Goal: Complete application form: Complete application form

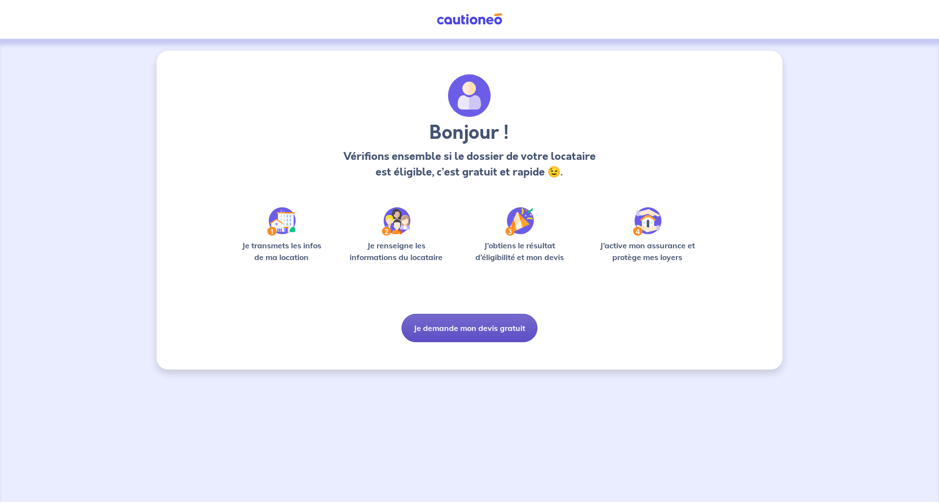
click at [473, 328] on button "Je demande mon devis gratuit" at bounding box center [470, 328] width 136 height 28
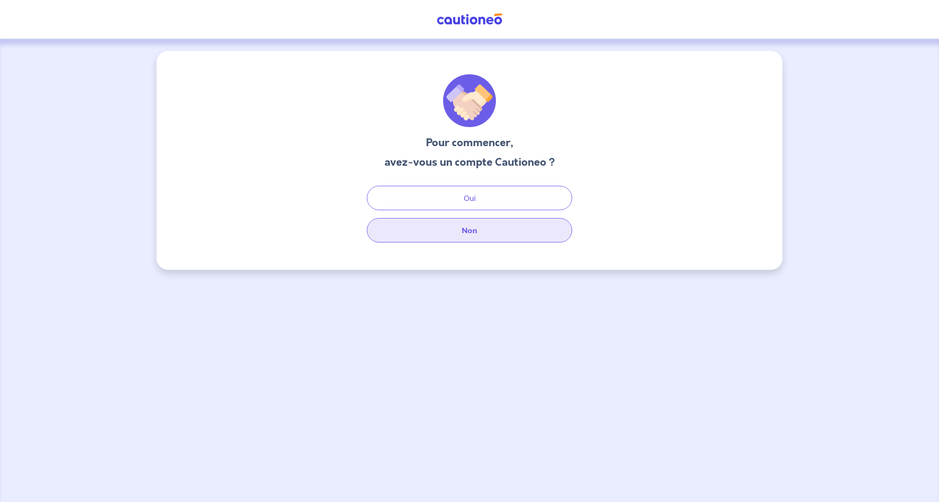
click at [475, 235] on button "Non" at bounding box center [469, 230] width 205 height 24
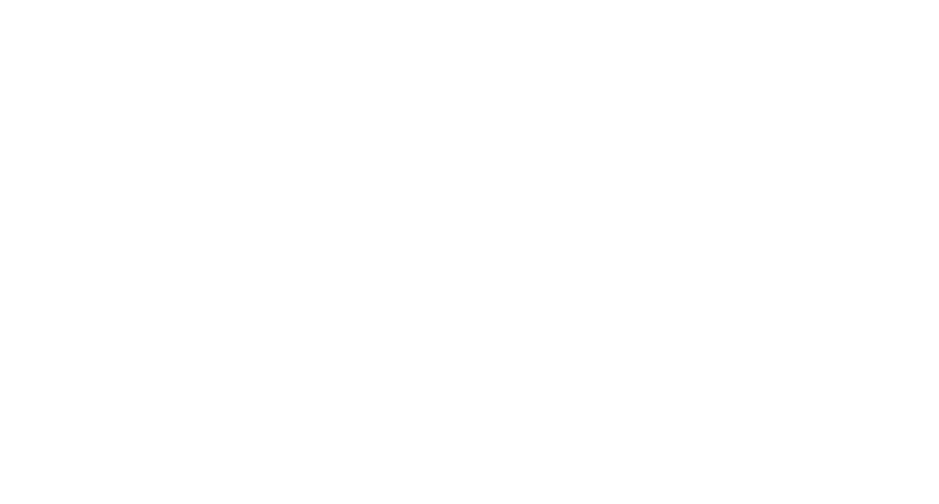
select select "FR"
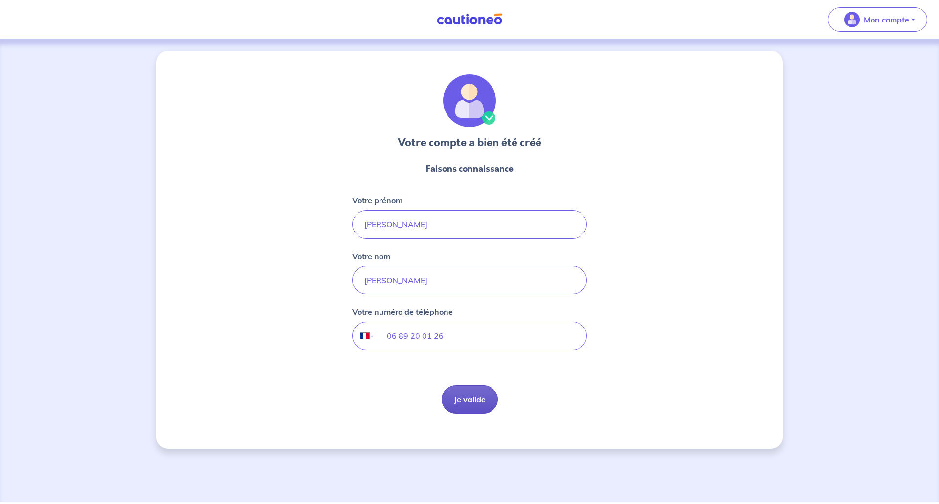
click at [474, 397] on button "Je valide" at bounding box center [470, 399] width 56 height 28
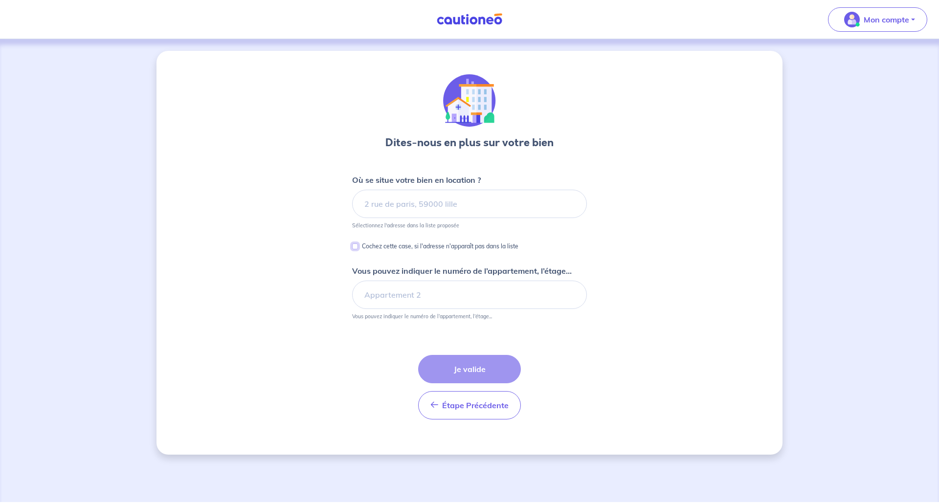
click at [354, 246] on input "Cochez cette case, si l'adresse n'apparaît pas dans la liste" at bounding box center [355, 247] width 6 height 6
checkbox input "true"
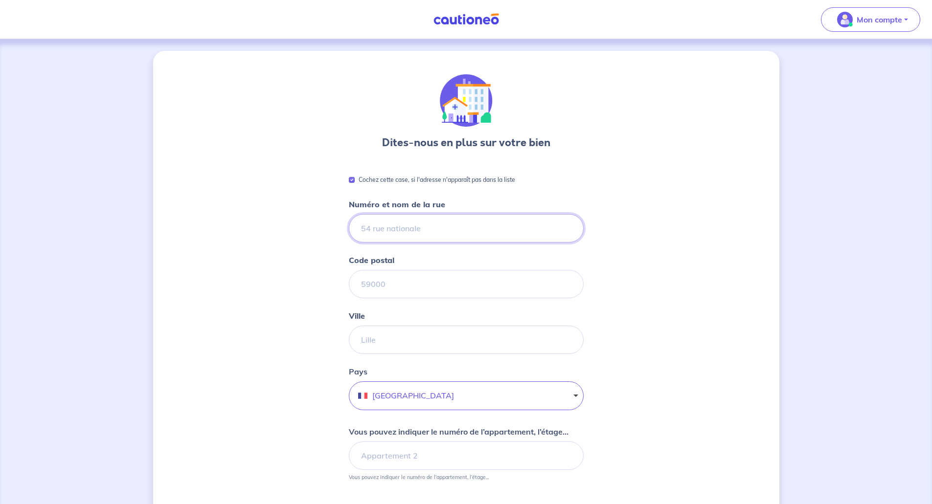
click at [445, 226] on input "Numéro et nom de la rue" at bounding box center [466, 228] width 235 height 28
type input "62 Boulevard hilarion boeuf"
click at [421, 288] on input "Code postal" at bounding box center [466, 284] width 235 height 28
type input "13010"
click at [409, 344] on input "Ville" at bounding box center [466, 340] width 235 height 28
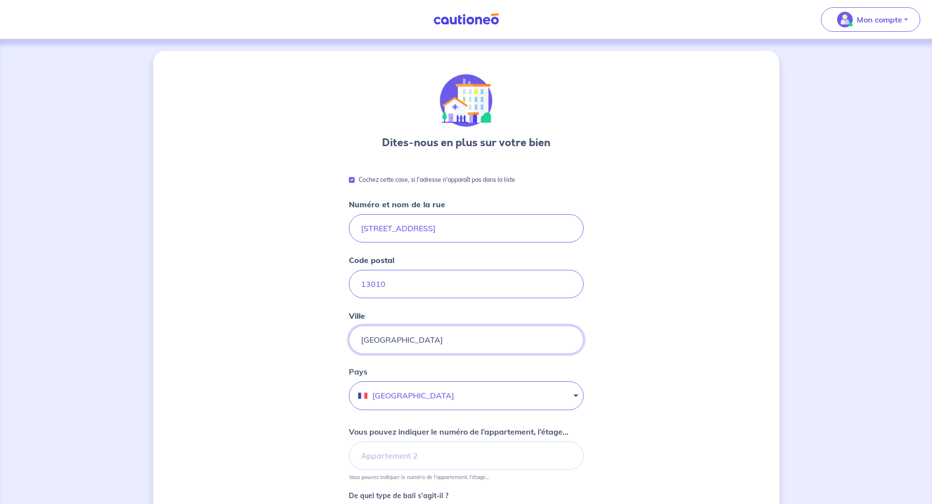
type input "Marseille"
click at [634, 381] on div "Dites-nous en plus sur votre bien Cochez cette case, si l'adresse n'apparaît pa…" at bounding box center [466, 388] width 626 height 674
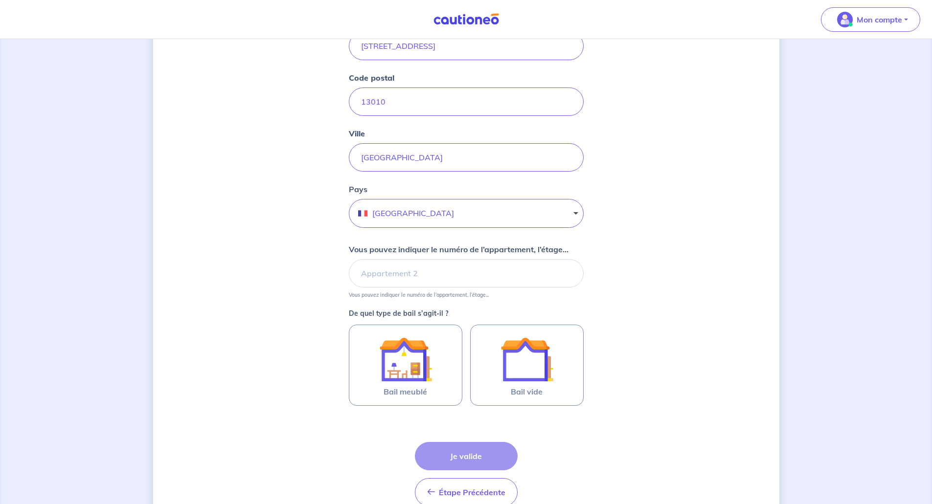
scroll to position [196, 0]
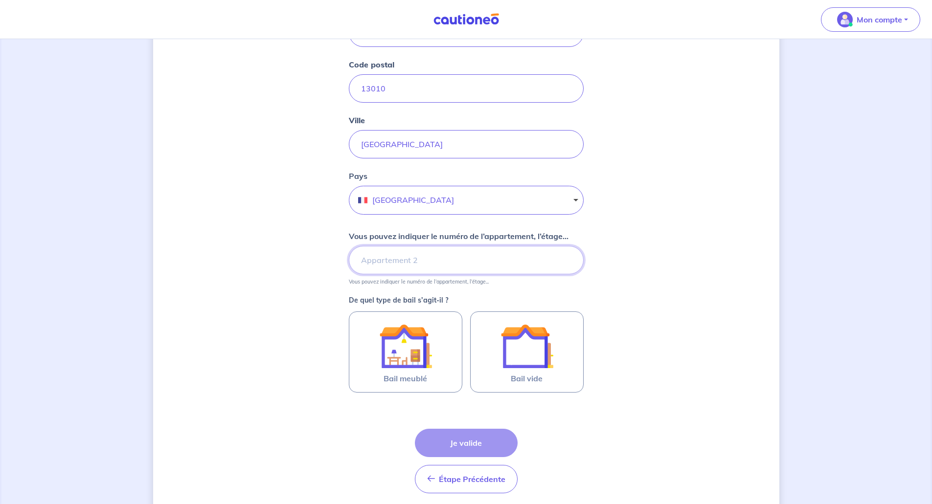
click at [447, 261] on input "Vous pouvez indiquer le numéro de l’appartement, l’étage..." at bounding box center [466, 260] width 235 height 28
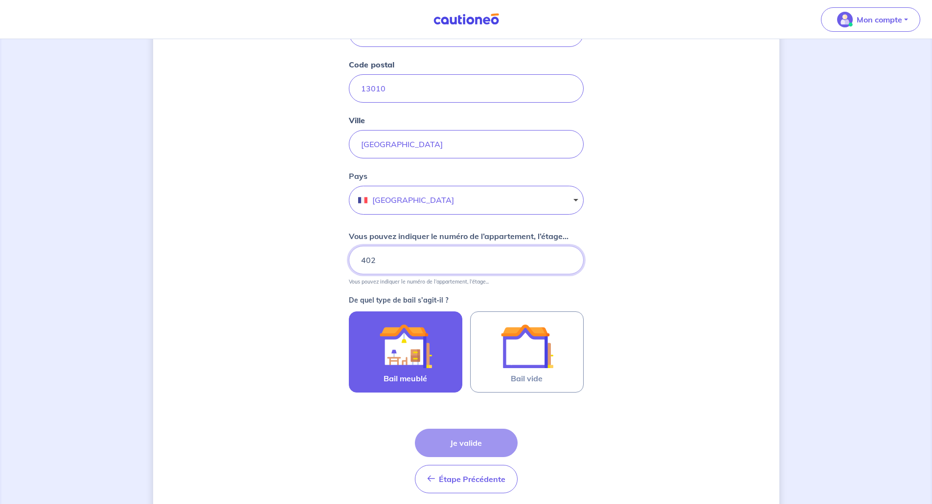
type input "402"
click at [411, 346] on img at bounding box center [405, 346] width 53 height 53
click at [0, 0] on input "Bail meublé" at bounding box center [0, 0] width 0 height 0
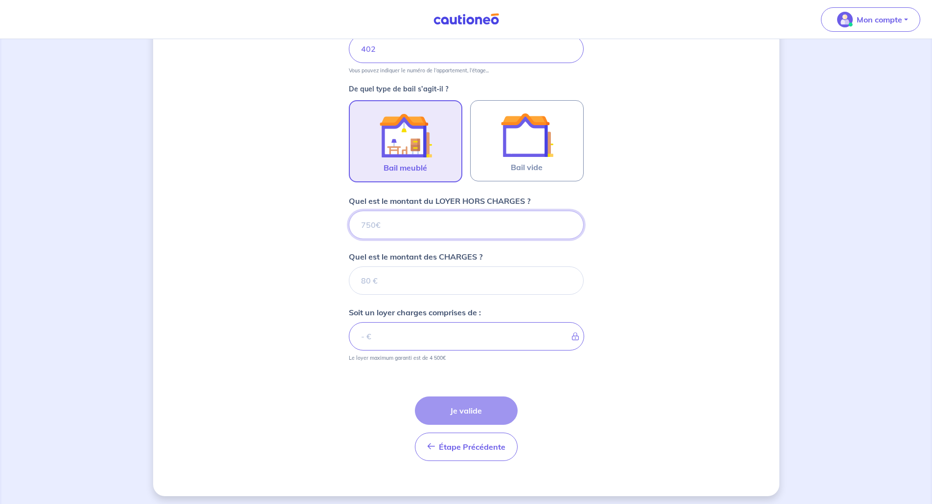
scroll to position [411, 0]
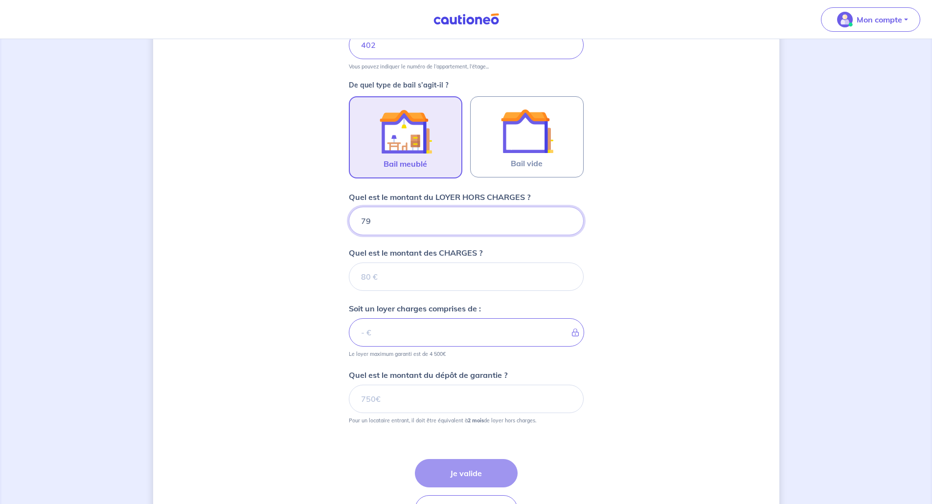
type input "790"
click at [434, 280] on input "Quel est le montant des CHARGES ?" at bounding box center [466, 277] width 235 height 28
type input "90"
type input "880"
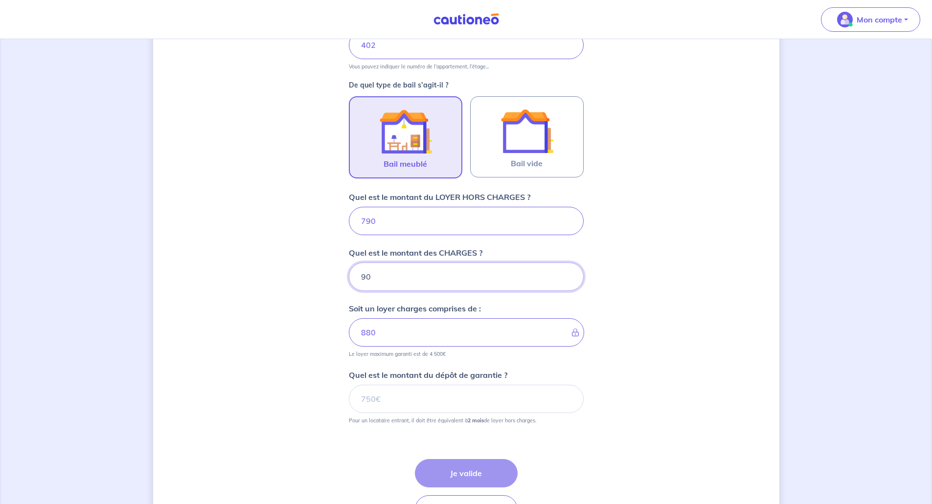
type input "90"
click at [408, 400] on input "Quel est le montant du dépôt de garantie ?" at bounding box center [466, 399] width 235 height 28
type input "1580"
click at [473, 469] on button "Je valide" at bounding box center [466, 473] width 103 height 28
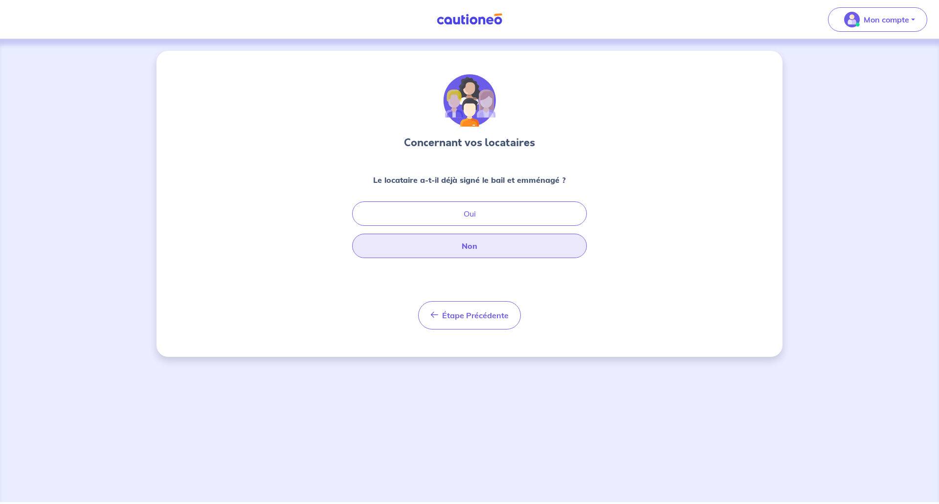
click at [475, 249] on button "Non" at bounding box center [469, 246] width 235 height 24
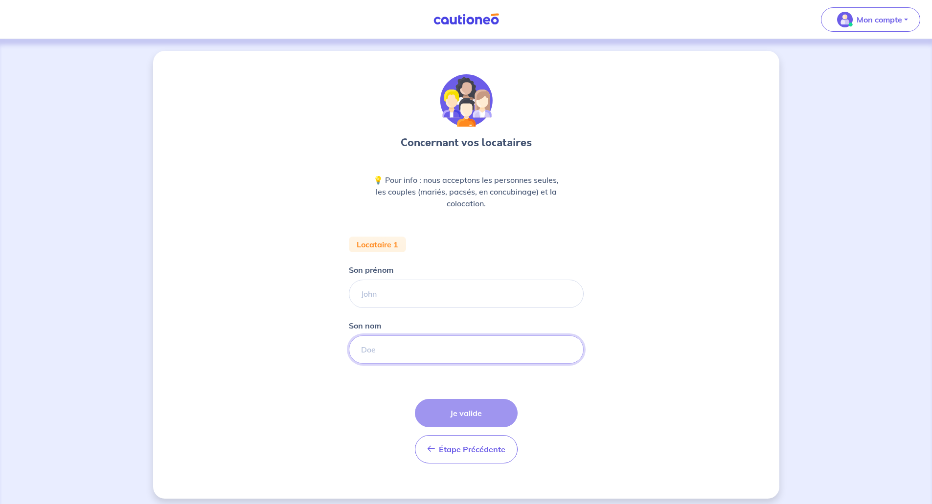
click at [394, 346] on input "Son nom" at bounding box center [466, 350] width 235 height 28
type input "latrèche"
click at [402, 295] on input "Son prénom" at bounding box center [466, 294] width 235 height 28
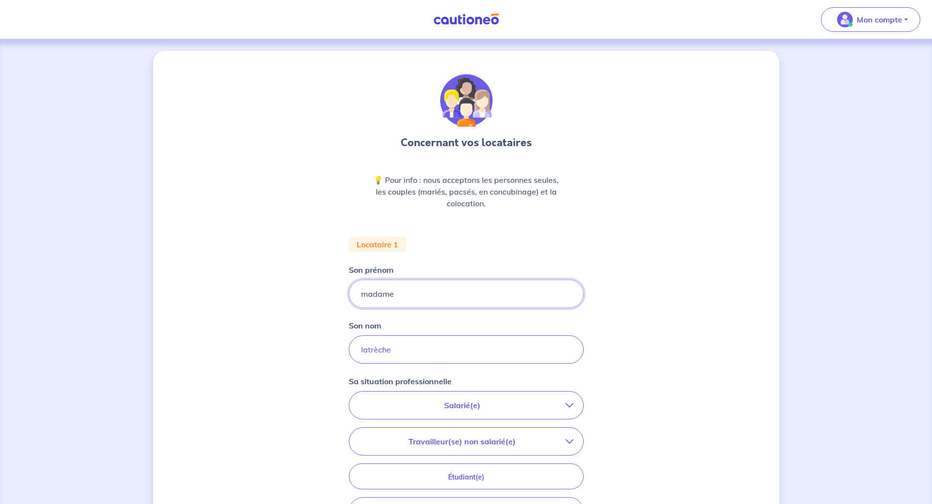
type input "madame"
click at [673, 348] on div "Concernant vos locataires 💡 Pour info : nous acceptons les personnes seules, le…" at bounding box center [466, 360] width 626 height 618
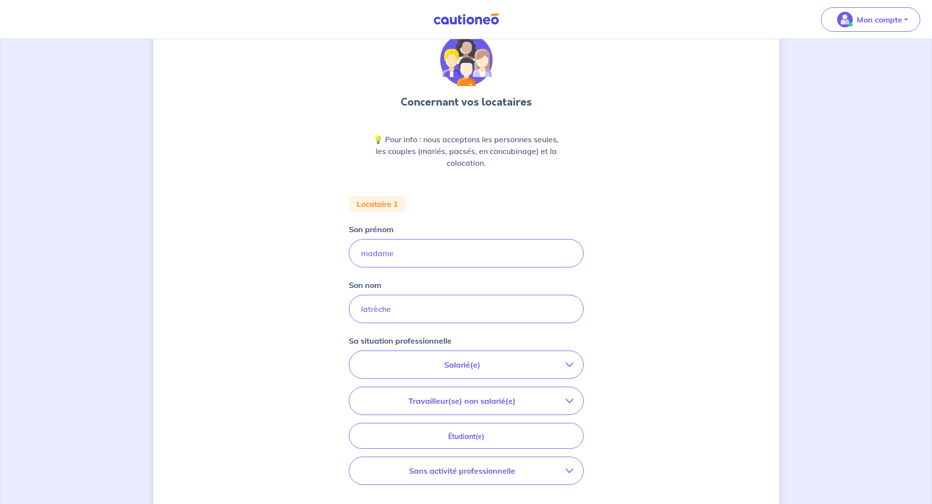
scroll to position [98, 0]
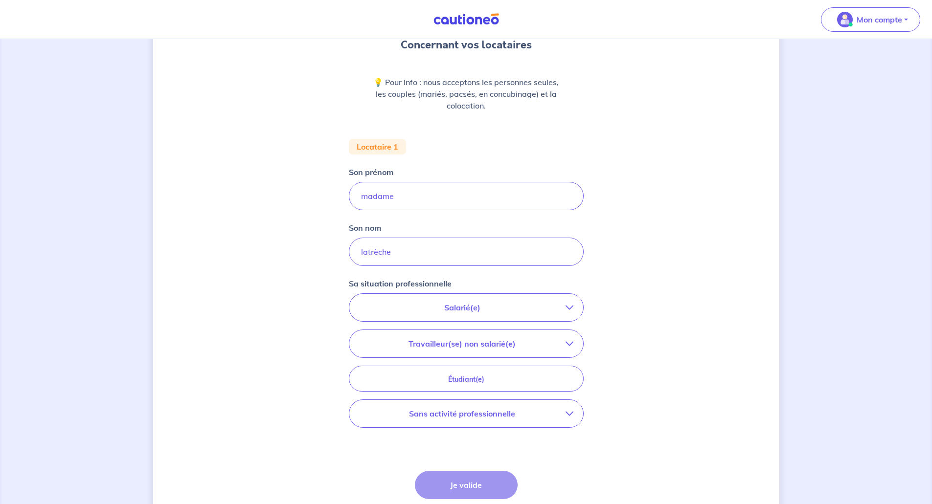
click at [568, 310] on icon "button" at bounding box center [569, 308] width 8 height 8
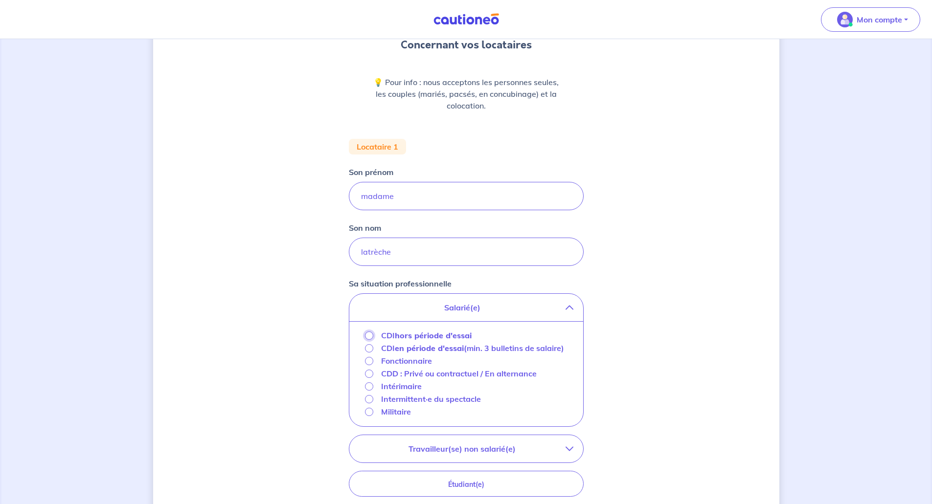
click at [368, 335] on input "CDI hors période d'essai" at bounding box center [369, 336] width 8 height 8
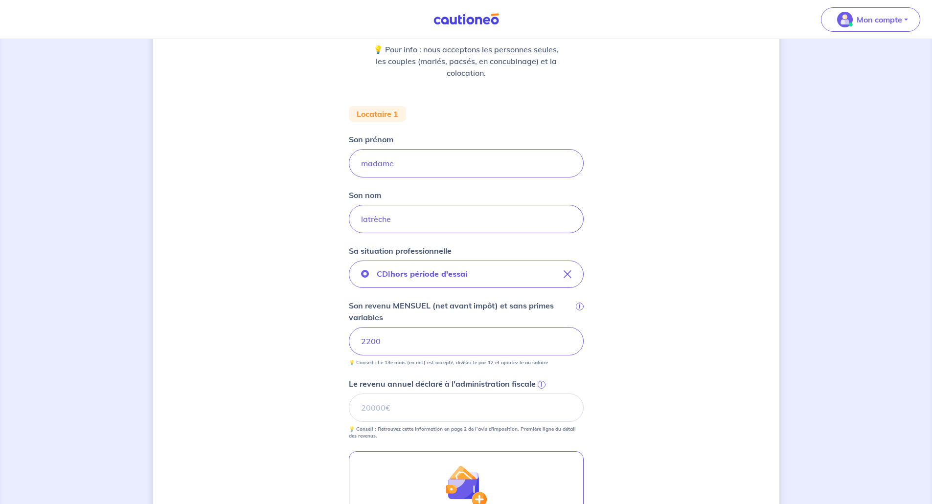
scroll to position [147, 0]
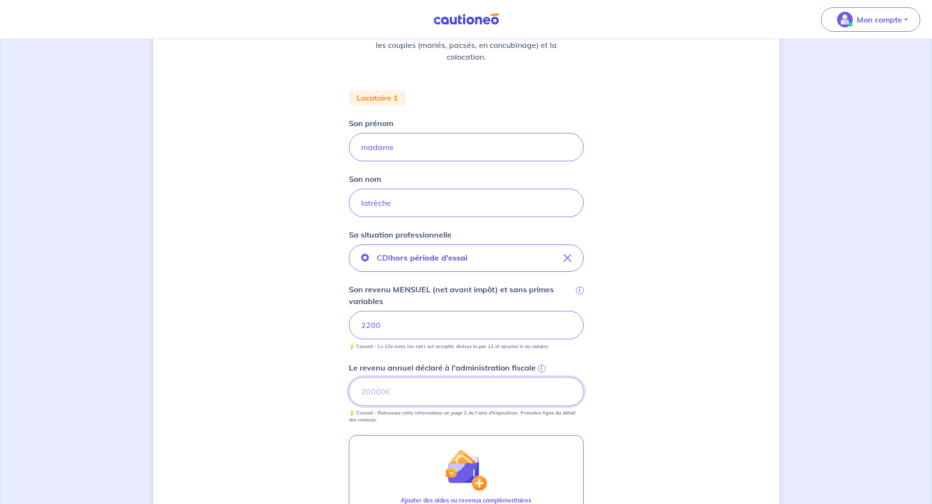
click at [396, 392] on input "Le revenu annuel déclaré à l'administration fiscale i" at bounding box center [466, 392] width 235 height 28
type input "28500"
click at [630, 397] on div "Concernant vos locataires 💡 Pour info : nous acceptons les personnes seules, le…" at bounding box center [466, 286] width 626 height 764
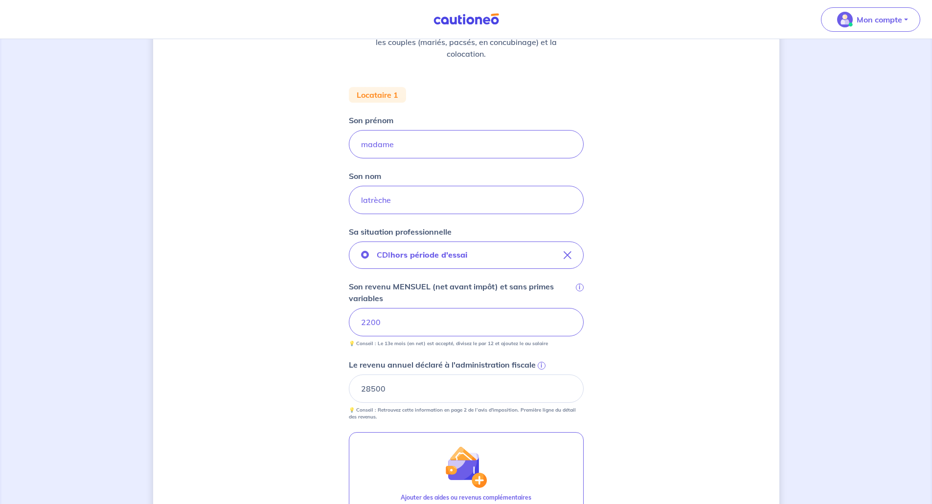
scroll to position [294, 0]
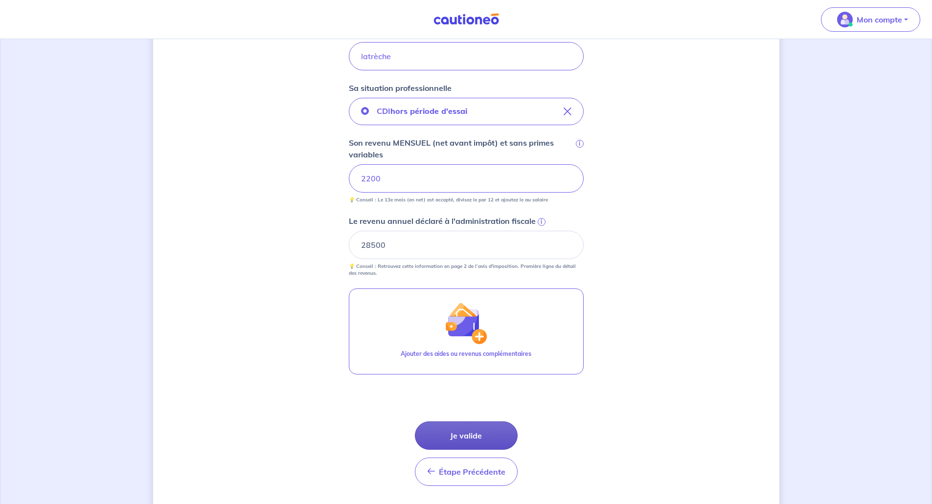
click at [467, 438] on button "Je valide" at bounding box center [466, 436] width 103 height 28
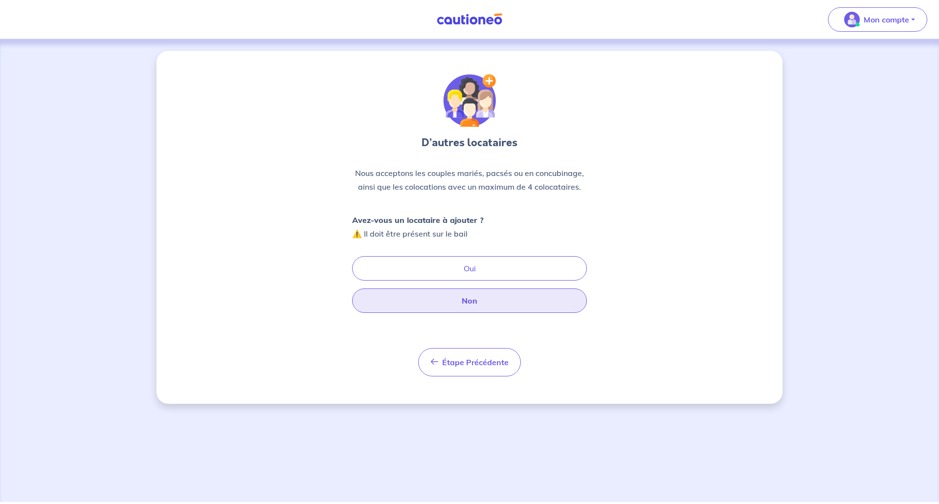
click at [473, 304] on button "Non" at bounding box center [469, 301] width 235 height 24
